Goal: Task Accomplishment & Management: Use online tool/utility

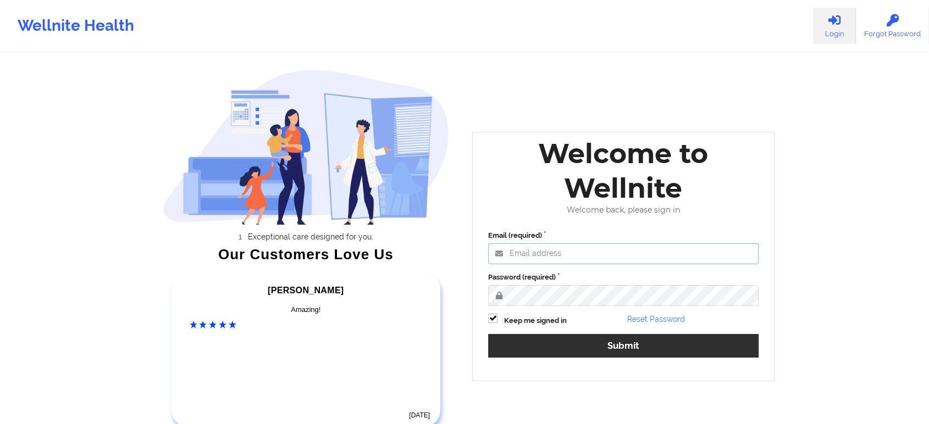
type input "[EMAIL_ADDRESS][DOMAIN_NAME]"
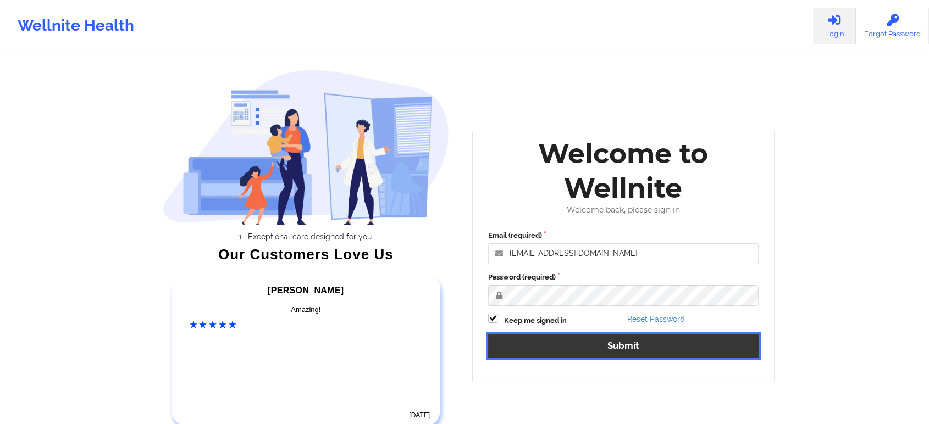
click at [611, 340] on button "Submit" at bounding box center [623, 346] width 270 height 24
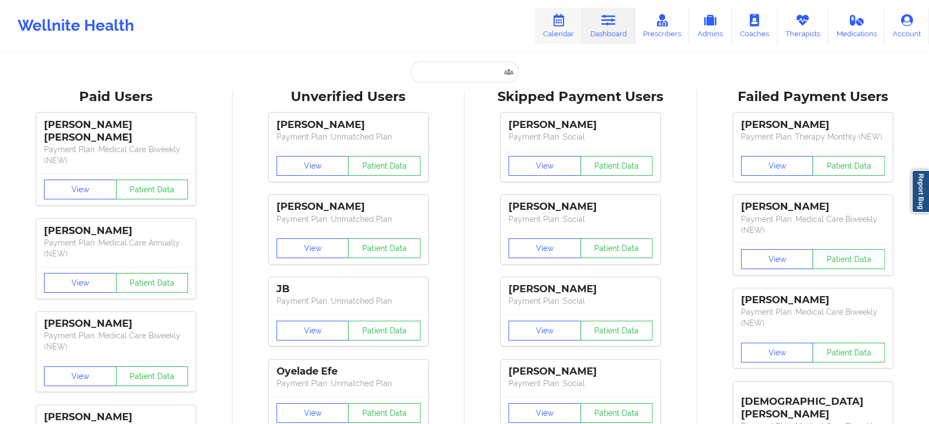
click at [565, 24] on icon at bounding box center [558, 20] width 14 height 12
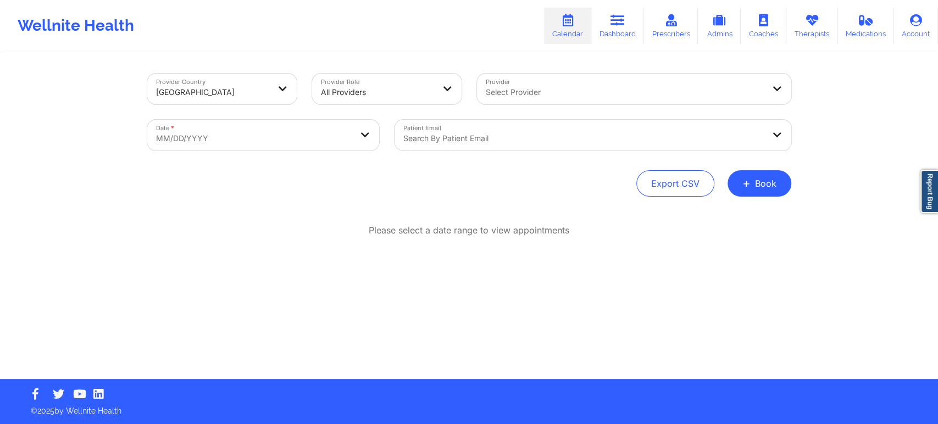
click at [217, 141] on body "Wellnite Health Calendar Dashboard Prescribers Admins Coaches Therapists Medica…" at bounding box center [469, 212] width 938 height 424
select select "2025-8"
select select "2025-9"
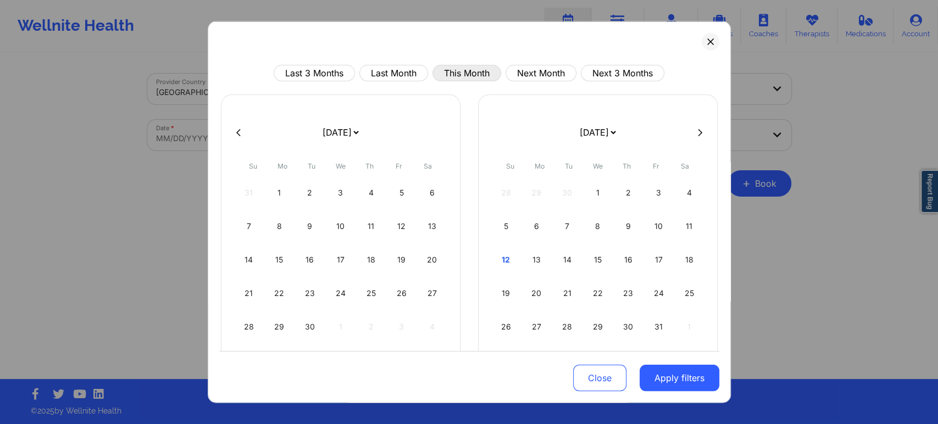
click at [462, 68] on button "This Month" at bounding box center [467, 73] width 69 height 16
select select "2025-9"
select select "2025-10"
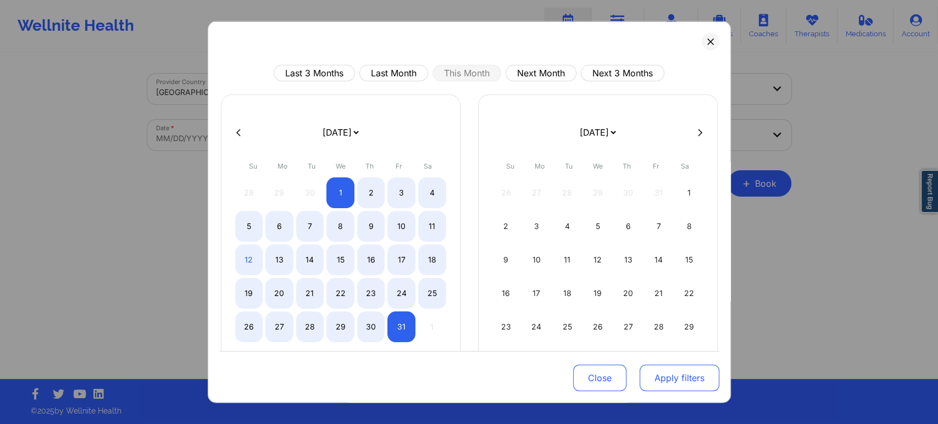
click at [659, 381] on button "Apply filters" at bounding box center [680, 378] width 80 height 26
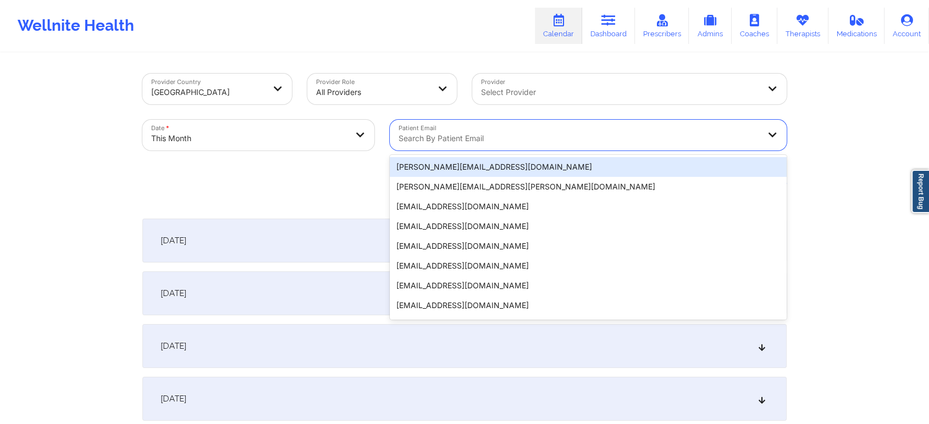
click at [496, 135] on div at bounding box center [579, 138] width 361 height 13
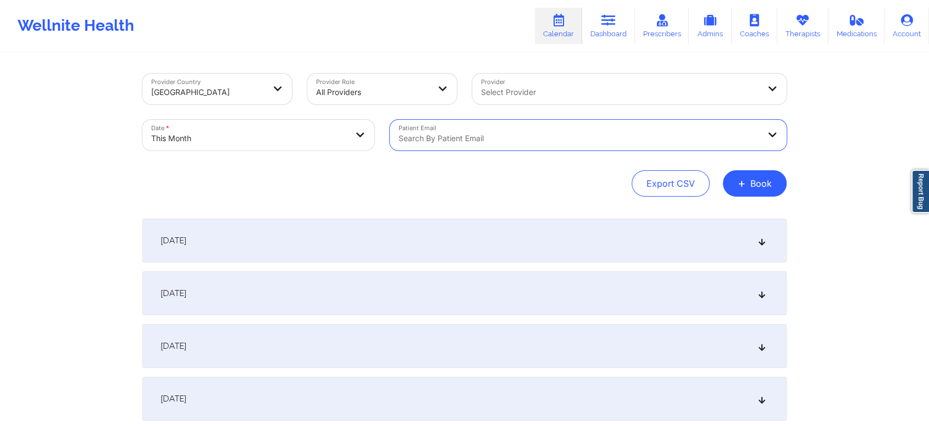
paste input "[PERSON_NAME][EMAIL_ADDRESS][PERSON_NAME][DOMAIN_NAME]"
type input "[PERSON_NAME][EMAIL_ADDRESS][PERSON_NAME][DOMAIN_NAME]"
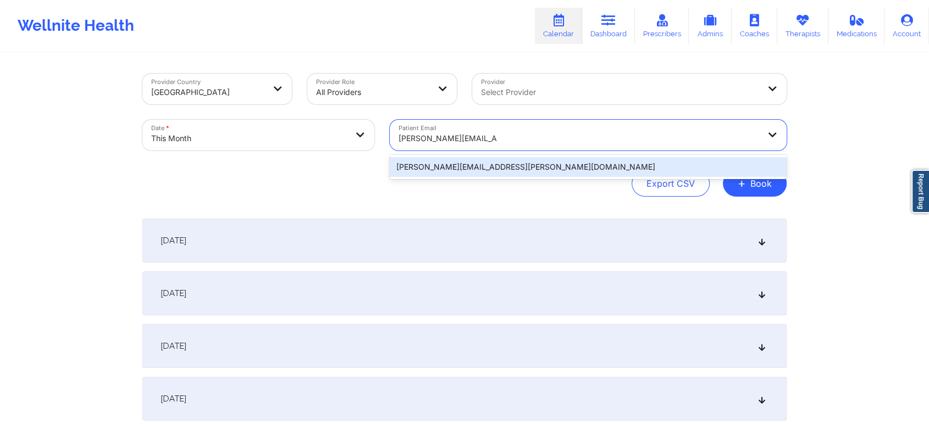
click at [486, 170] on div "[PERSON_NAME][EMAIL_ADDRESS][PERSON_NAME][DOMAIN_NAME]" at bounding box center [588, 167] width 397 height 20
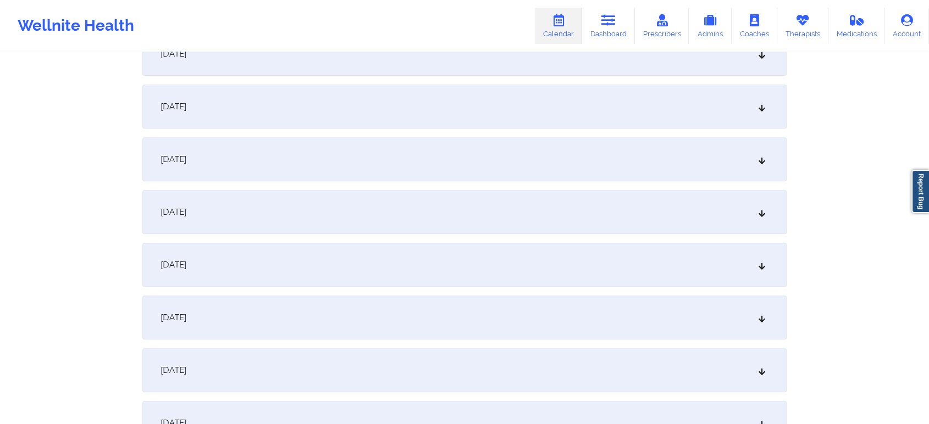
scroll to position [435, 0]
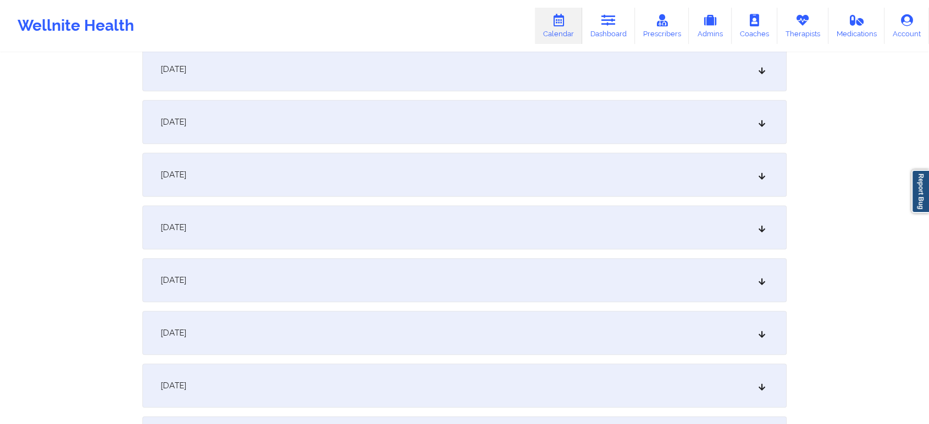
click at [507, 180] on div "[DATE]" at bounding box center [464, 175] width 644 height 44
